Goal: Task Accomplishment & Management: Use online tool/utility

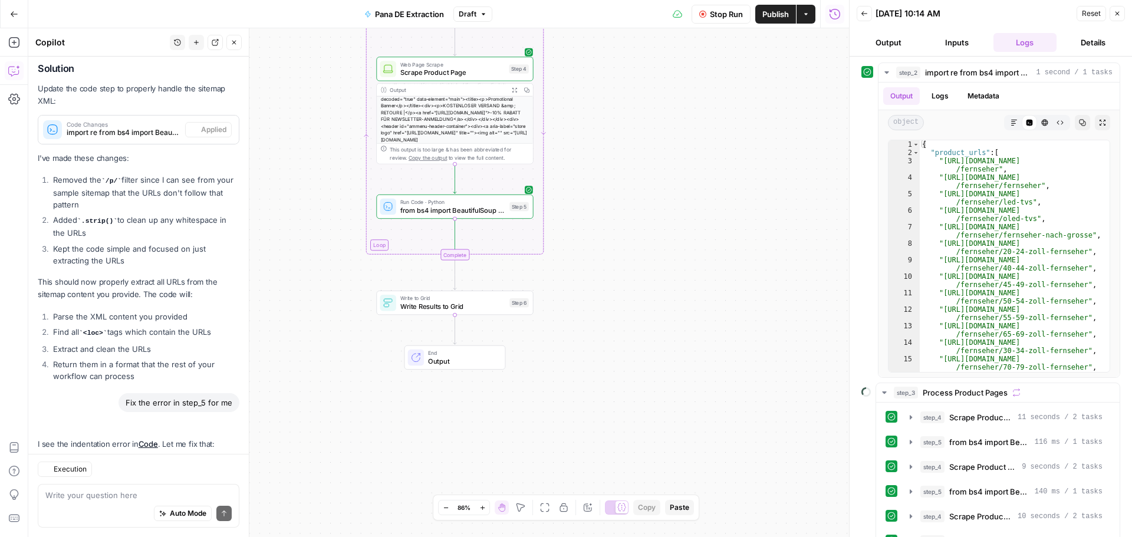
scroll to position [5194, 0]
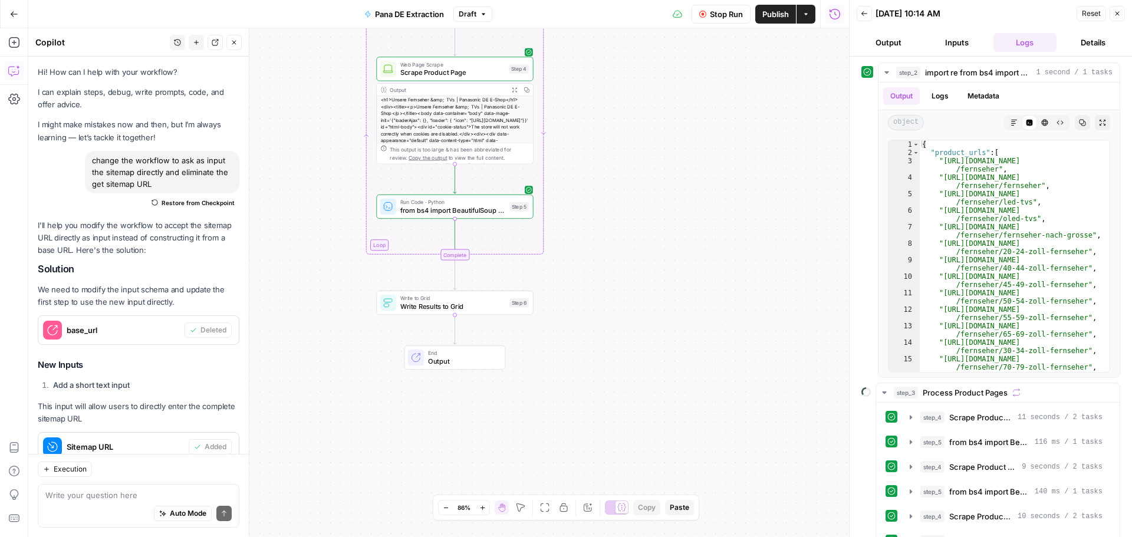
scroll to position [5194, 0]
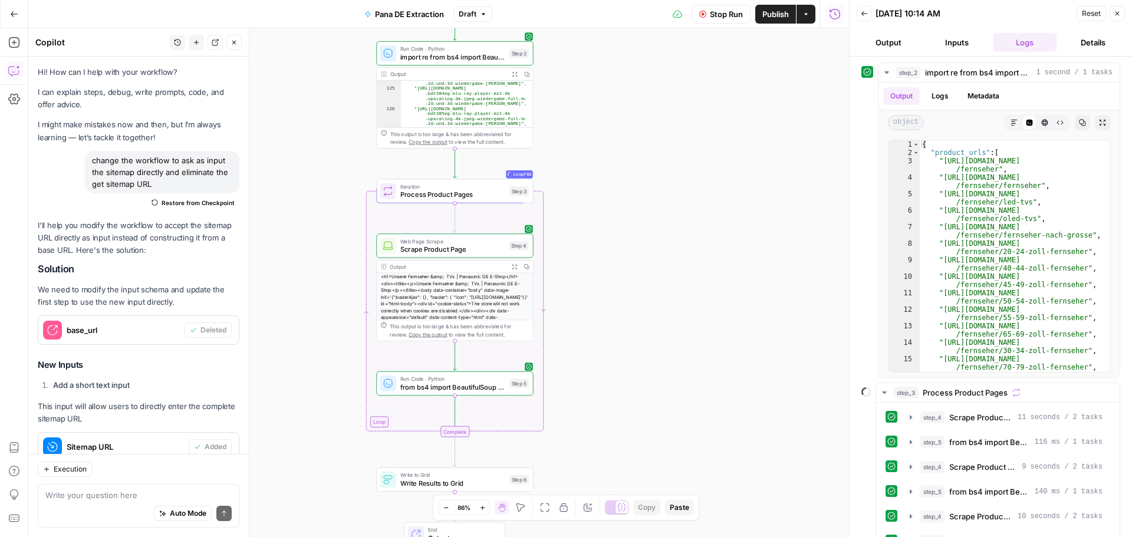
scroll to position [5194, 0]
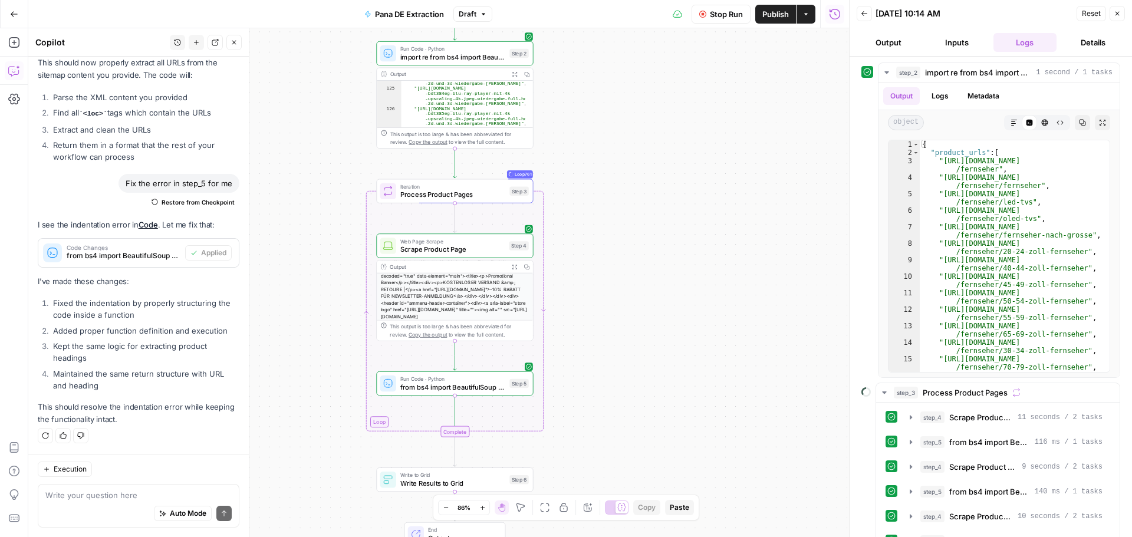
click at [485, 510] on icon "button" at bounding box center [482, 508] width 6 height 6
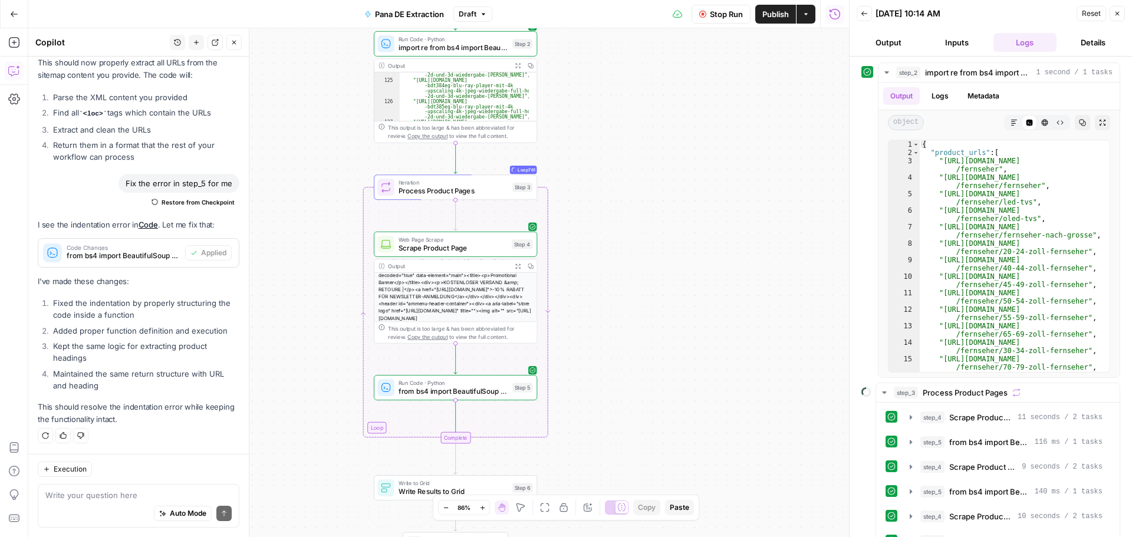
click at [485, 510] on icon "button" at bounding box center [482, 508] width 6 height 6
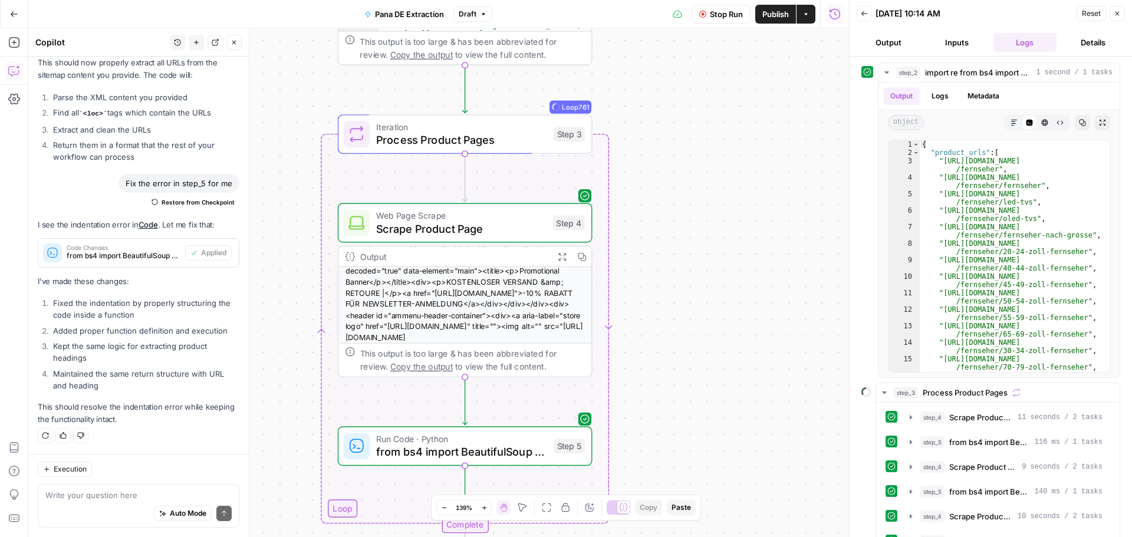
click at [445, 508] on icon "button" at bounding box center [444, 508] width 6 height 6
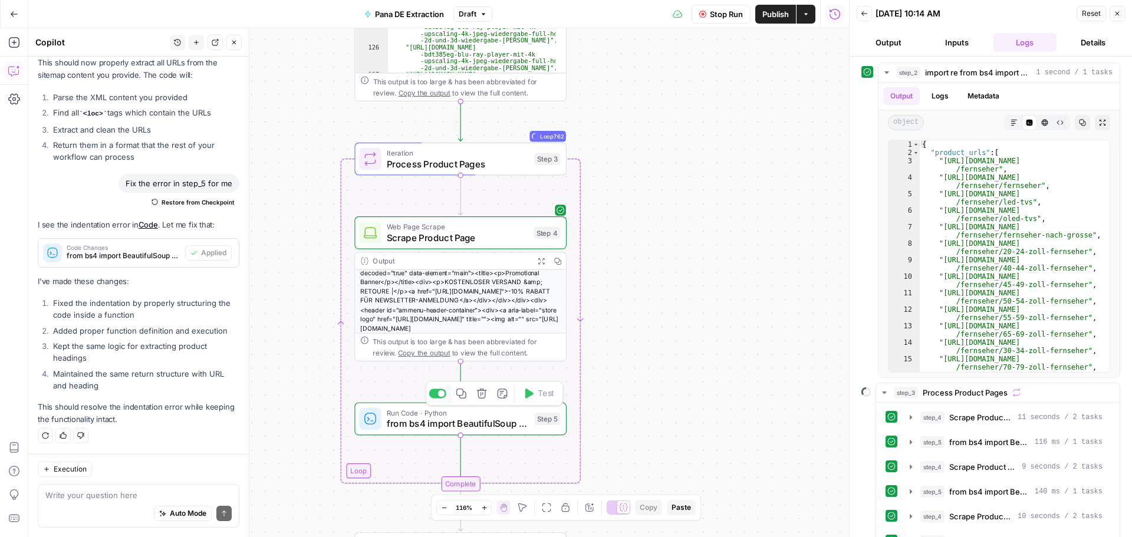
click at [459, 419] on span "from bs4 import BeautifulSoup soup = BeautifulSoup(step_4['output'], 'lxml') pr…" at bounding box center [458, 424] width 142 height 14
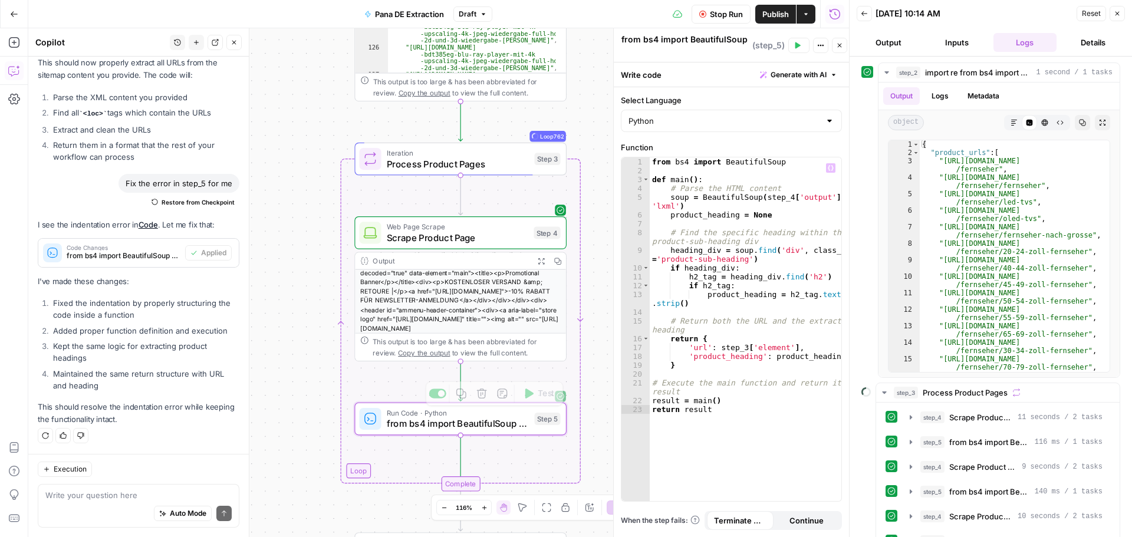
click at [842, 47] on icon "button" at bounding box center [839, 45] width 7 height 7
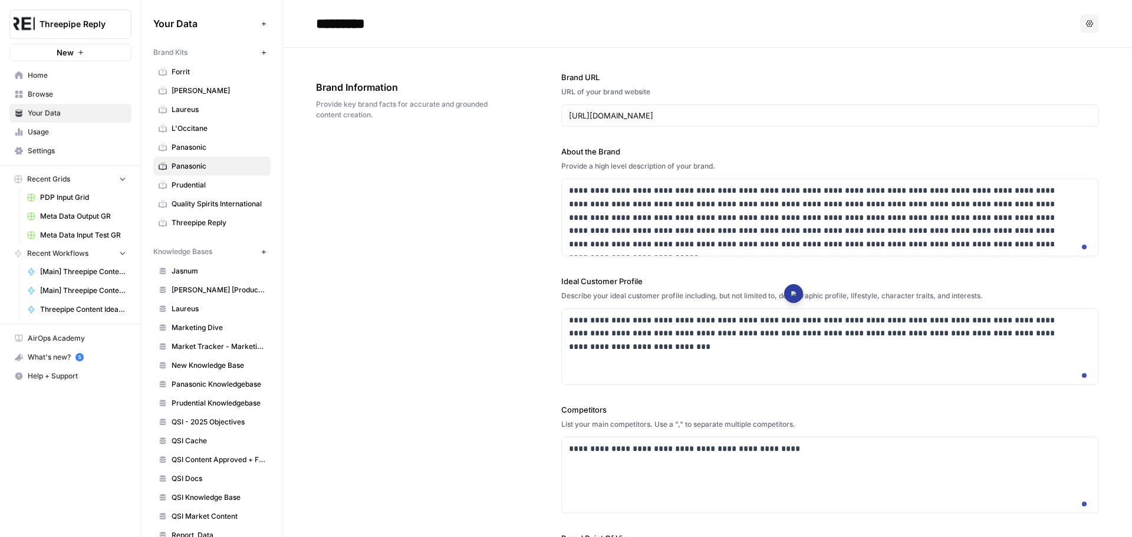
scroll to position [68, 0]
